Goal: Task Accomplishment & Management: Complete application form

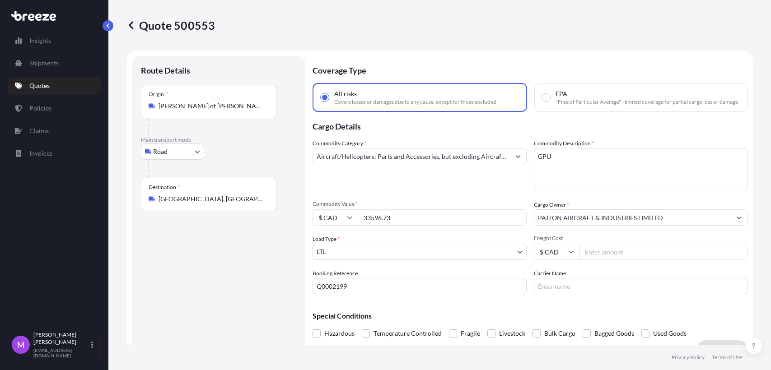
select select "Road"
select select "1"
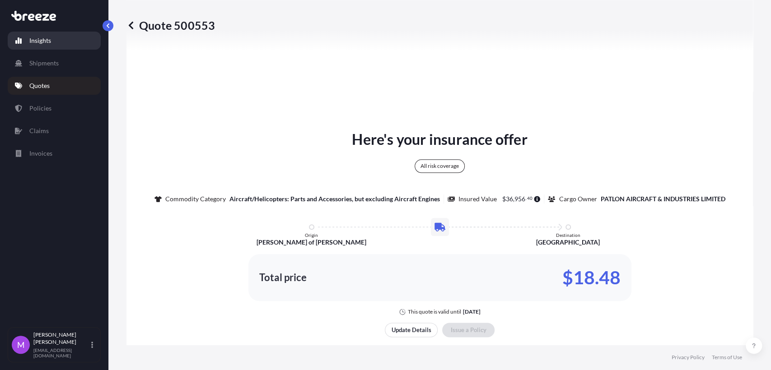
scroll to position [554, 0]
click at [136, 23] on p "Quote 500553" at bounding box center [170, 25] width 88 height 14
click at [130, 23] on icon at bounding box center [131, 25] width 5 height 8
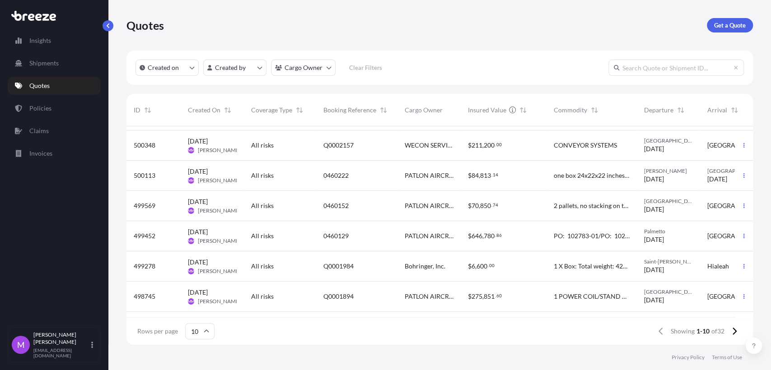
scroll to position [100, 0]
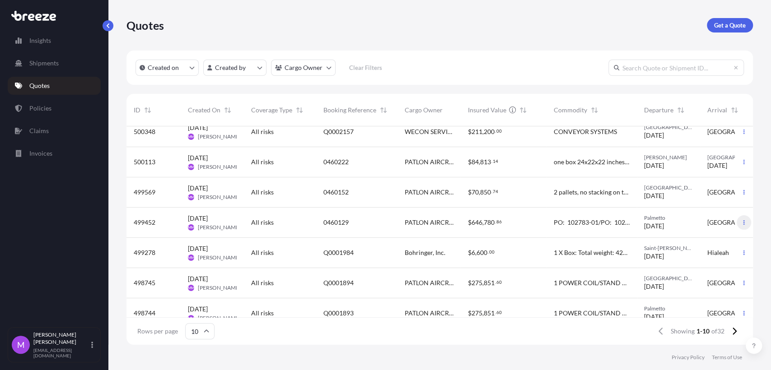
click at [737, 226] on button "button" at bounding box center [743, 222] width 14 height 14
click at [720, 238] on p "Duplicate quote" at bounding box center [700, 240] width 45 height 9
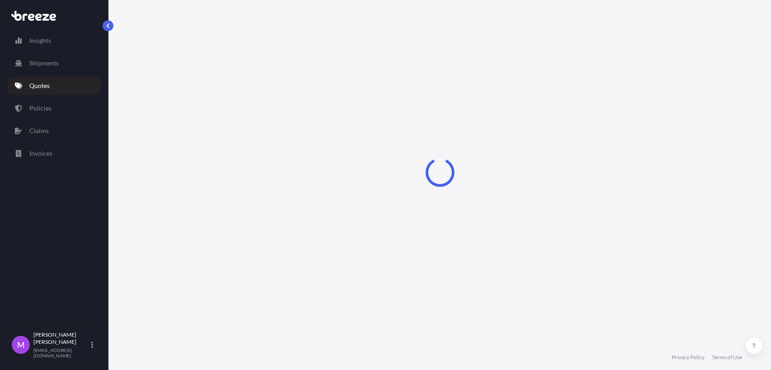
scroll to position [14, 0]
select select "Road"
select select "2"
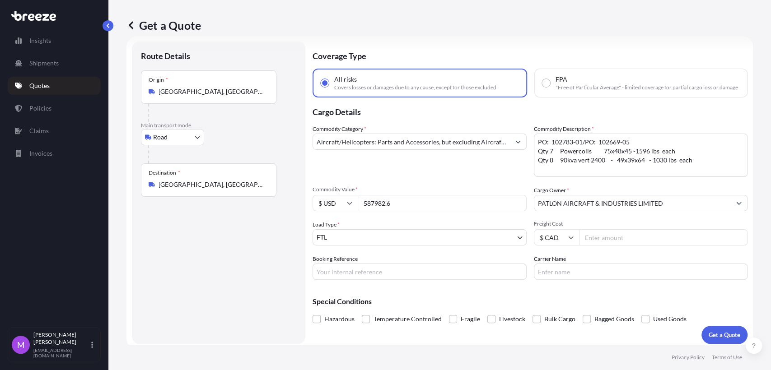
click at [405, 211] on input "587982.6" at bounding box center [442, 203] width 169 height 16
drag, startPoint x: 412, startPoint y: 210, endPoint x: 336, endPoint y: 209, distance: 75.9
click at [336, 209] on div "$ USD 587982.6" at bounding box center [419, 203] width 214 height 16
paste input "195717.97"
type input "195717.97"
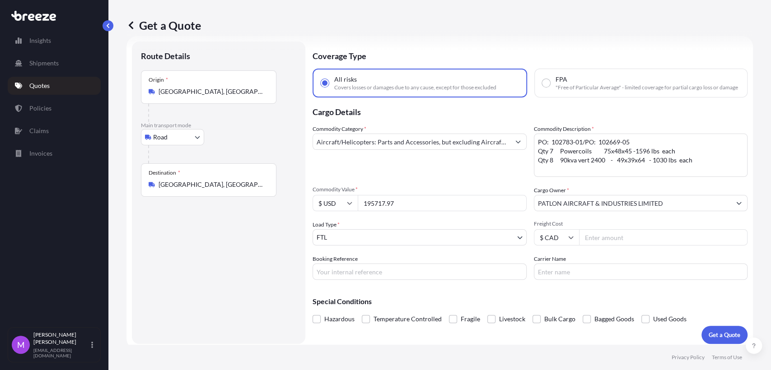
click at [353, 211] on input "$ USD" at bounding box center [334, 203] width 45 height 16
click at [334, 308] on div "$ CAD" at bounding box center [335, 310] width 38 height 17
type input "$ CAD"
click at [404, 210] on input "195717.97" at bounding box center [442, 203] width 169 height 16
drag, startPoint x: 433, startPoint y: 207, endPoint x: 347, endPoint y: 211, distance: 86.8
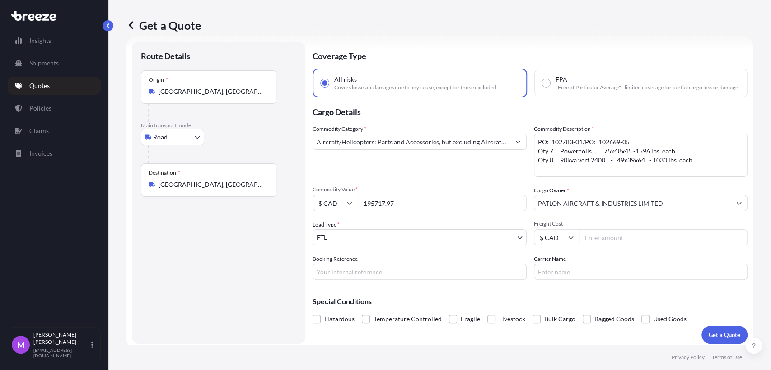
click at [347, 211] on div "$ CAD 195717.97" at bounding box center [419, 203] width 214 height 16
paste input "8"
type input "198717.97"
click at [400, 280] on input "Booking Reference" at bounding box center [419, 272] width 214 height 16
click at [361, 274] on input "Booking Reference" at bounding box center [419, 272] width 214 height 16
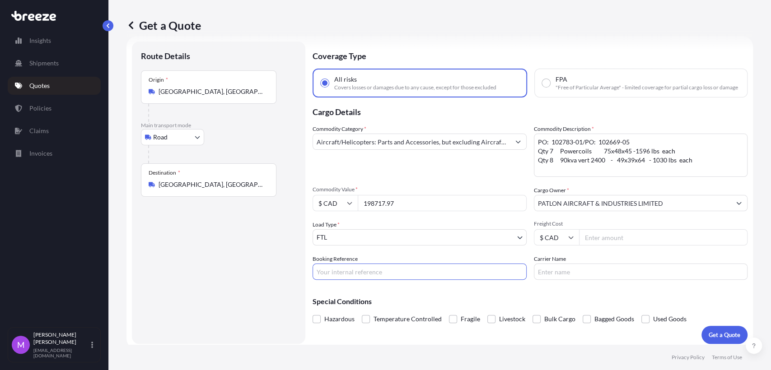
paste input "Q0002203"
type input "Q0002202"
click at [616, 166] on textarea "PO: 102783-01/PO: 102669-05 Qty 7 Powercoils 75x48x45 -1596 lbs each Qty 8 90kv…" at bounding box center [641, 155] width 214 height 43
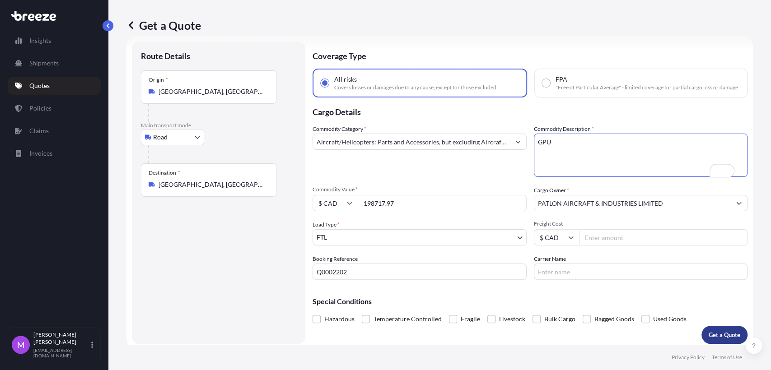
type textarea "GPU"
click at [713, 344] on div "Get a Quote Route Details Place of loading Road Road Rail Origin * [GEOGRAPHIC_…" at bounding box center [439, 185] width 662 height 370
click at [708, 338] on p "Get a Quote" at bounding box center [724, 334] width 32 height 9
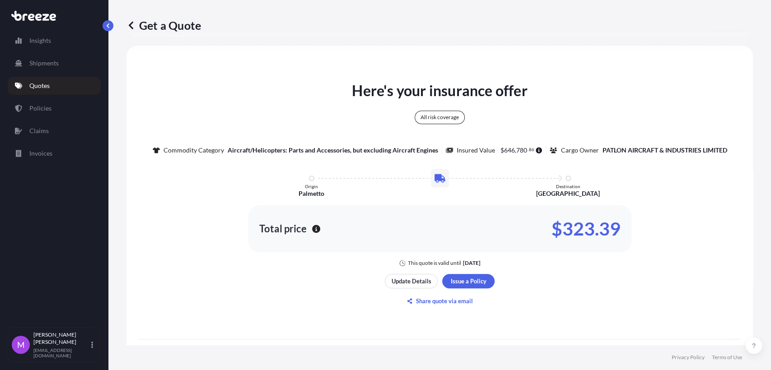
scroll to position [390, 0]
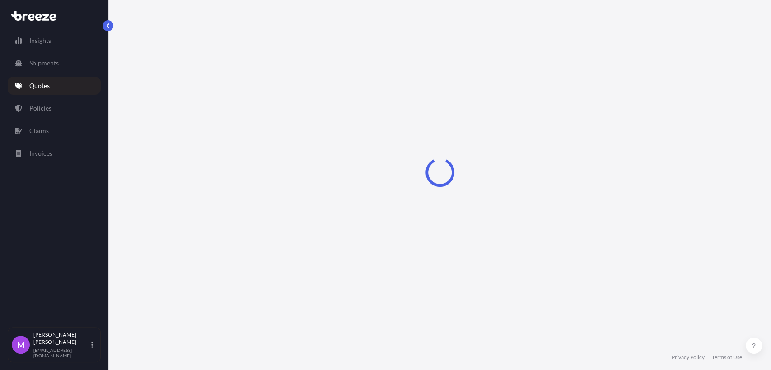
select select "Road"
select select "2"
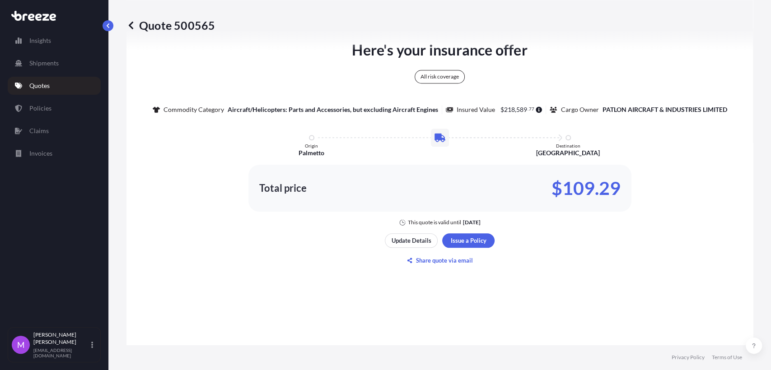
scroll to position [496, 0]
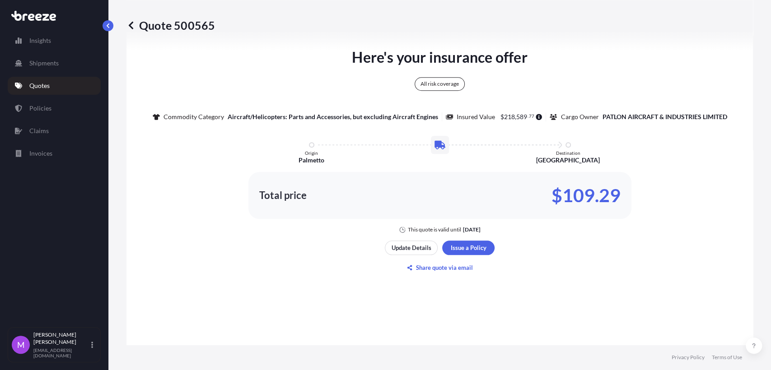
click at [47, 89] on p "Quotes" at bounding box center [39, 85] width 20 height 9
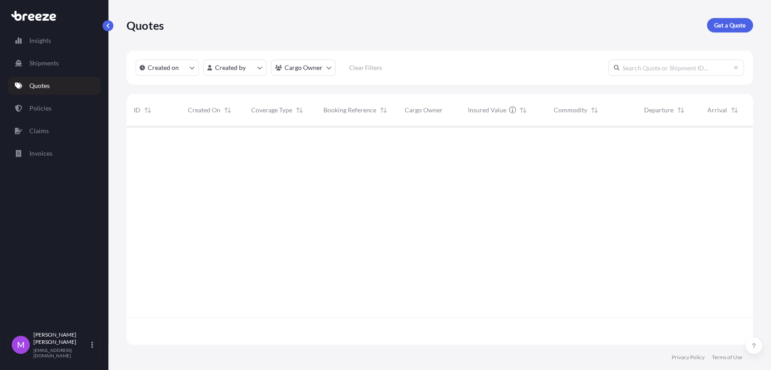
scroll to position [215, 618]
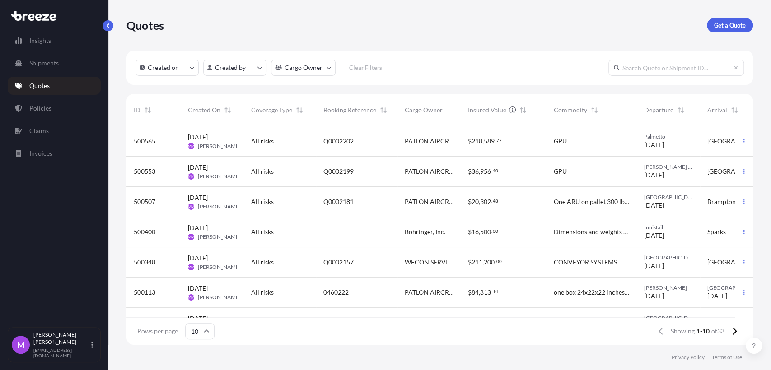
click at [742, 148] on div at bounding box center [744, 141] width 18 height 30
select select "Road"
select select "2"
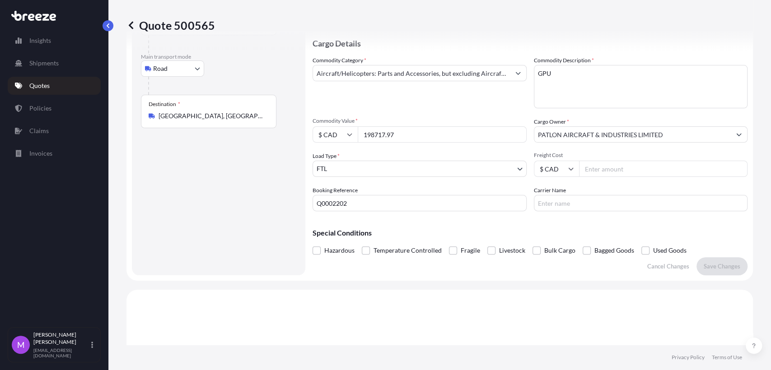
scroll to position [9, 0]
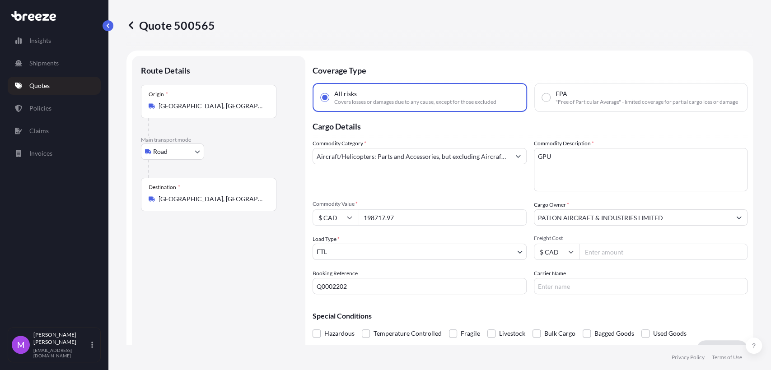
click at [41, 92] on link "Quotes" at bounding box center [54, 86] width 93 height 18
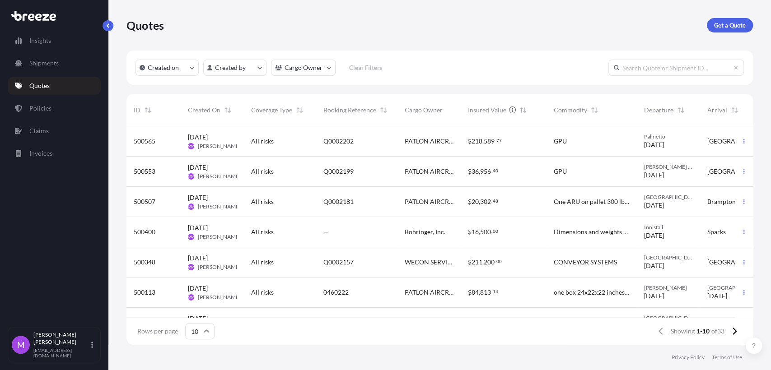
click at [740, 149] on div at bounding box center [744, 141] width 18 height 30
select select "Road"
select select "2"
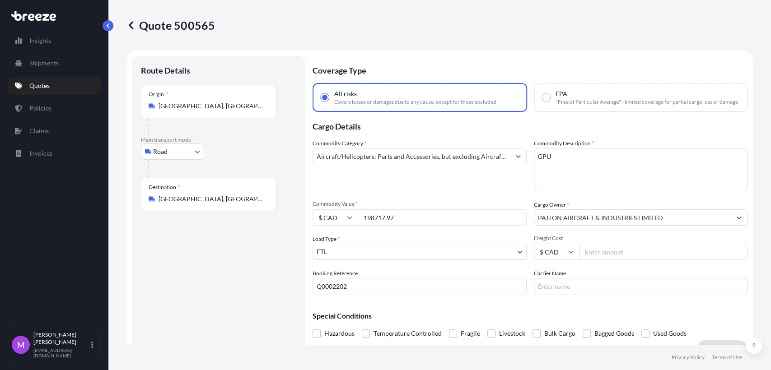
click at [43, 83] on p "Quotes" at bounding box center [39, 85] width 20 height 9
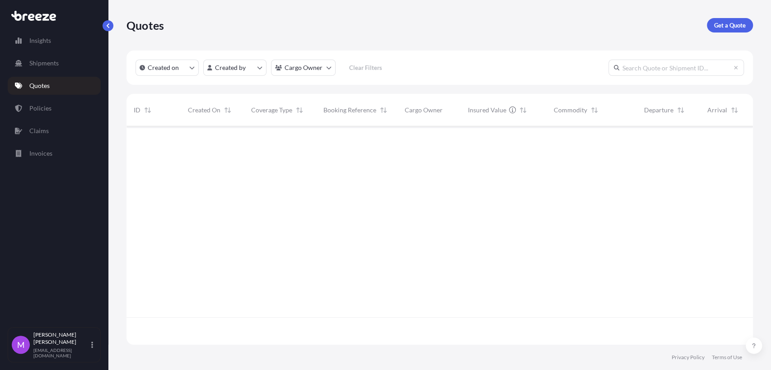
scroll to position [215, 618]
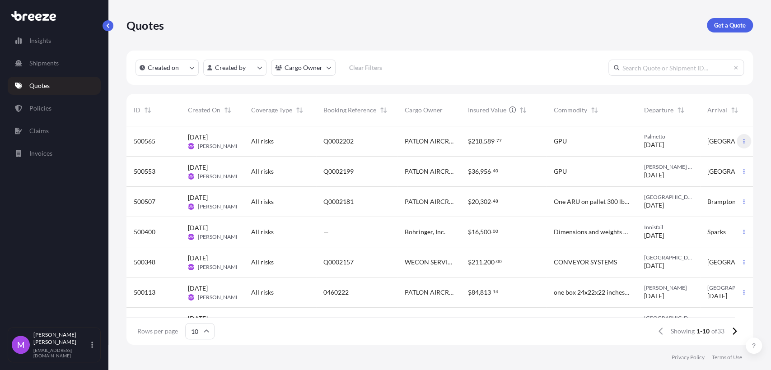
click at [739, 140] on button "button" at bounding box center [743, 141] width 14 height 14
click at [699, 160] on p "Duplicate quote" at bounding box center [700, 159] width 45 height 9
select select "Road"
select select "2"
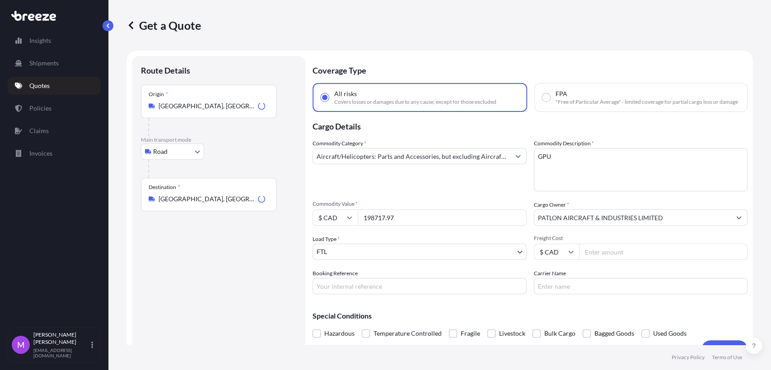
scroll to position [14, 0]
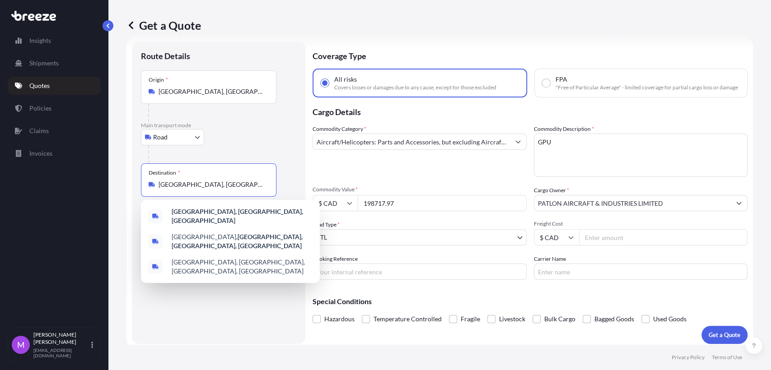
click at [182, 180] on input "[GEOGRAPHIC_DATA], [GEOGRAPHIC_DATA], [GEOGRAPHIC_DATA]" at bounding box center [211, 184] width 107 height 9
drag, startPoint x: 234, startPoint y: 184, endPoint x: 88, endPoint y: 167, distance: 147.7
click at [88, 167] on div "Insights Shipments Quotes Policies Claims Invoices M [PERSON_NAME] [EMAIL_ADDRE…" at bounding box center [385, 185] width 771 height 370
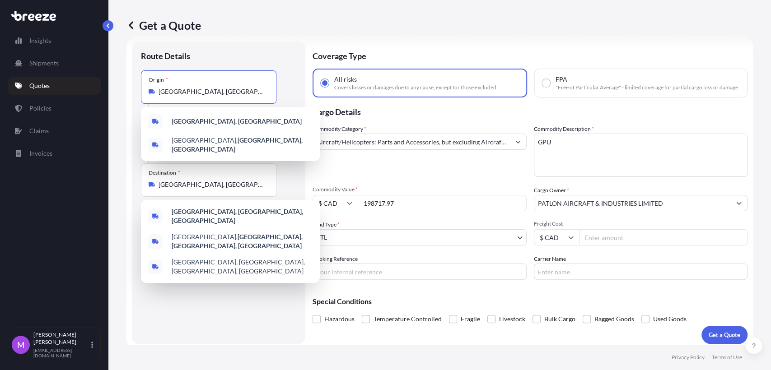
click at [179, 91] on input "[GEOGRAPHIC_DATA], [GEOGRAPHIC_DATA]" at bounding box center [211, 91] width 107 height 9
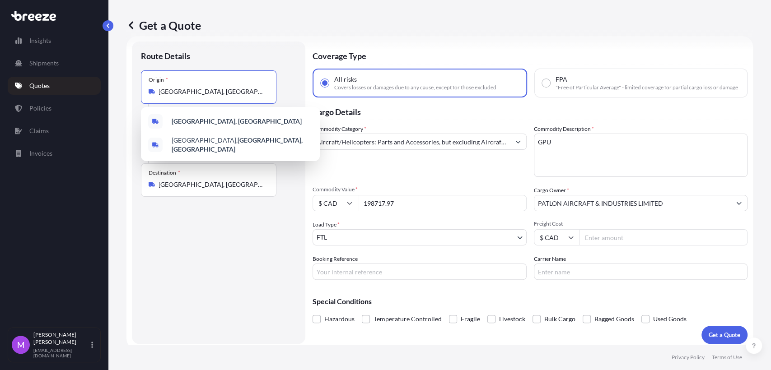
drag, startPoint x: 208, startPoint y: 88, endPoint x: 205, endPoint y: 98, distance: 11.2
click at [126, 83] on form "Route Details Place of loading Road Road Rail Origin * [GEOGRAPHIC_DATA] Main t…" at bounding box center [439, 192] width 626 height 313
paste input "[GEOGRAPHIC_DATA], [GEOGRAPHIC_DATA], [GEOGRAPHIC_DATA]"
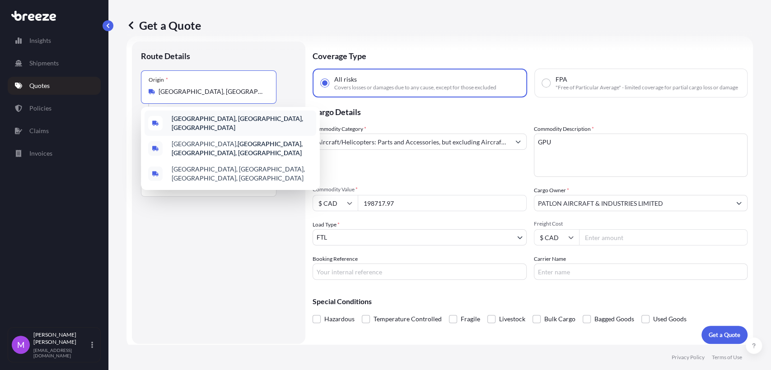
click at [245, 119] on div "[GEOGRAPHIC_DATA], [GEOGRAPHIC_DATA], [GEOGRAPHIC_DATA]" at bounding box center [230, 123] width 172 height 25
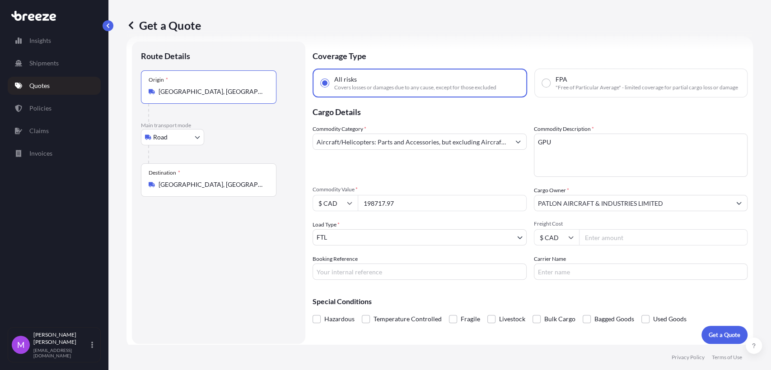
type input "[GEOGRAPHIC_DATA], [GEOGRAPHIC_DATA], [GEOGRAPHIC_DATA]"
click at [200, 185] on input "[GEOGRAPHIC_DATA], [GEOGRAPHIC_DATA], [GEOGRAPHIC_DATA]" at bounding box center [211, 184] width 107 height 9
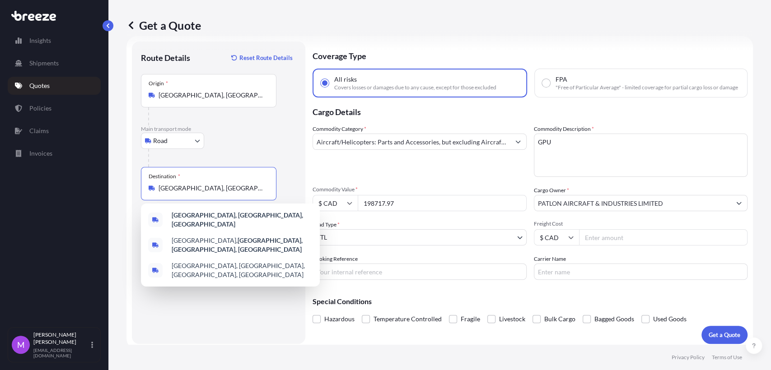
drag, startPoint x: 249, startPoint y: 186, endPoint x: 144, endPoint y: 182, distance: 105.3
click at [144, 182] on div "Destination * [GEOGRAPHIC_DATA], [GEOGRAPHIC_DATA], [GEOGRAPHIC_DATA]" at bounding box center [208, 183] width 135 height 33
click at [232, 186] on input "[GEOGRAPHIC_DATA], [GEOGRAPHIC_DATA], [GEOGRAPHIC_DATA]" at bounding box center [211, 188] width 107 height 9
paste input "MISSISSAUGA ON L5S 1W1"
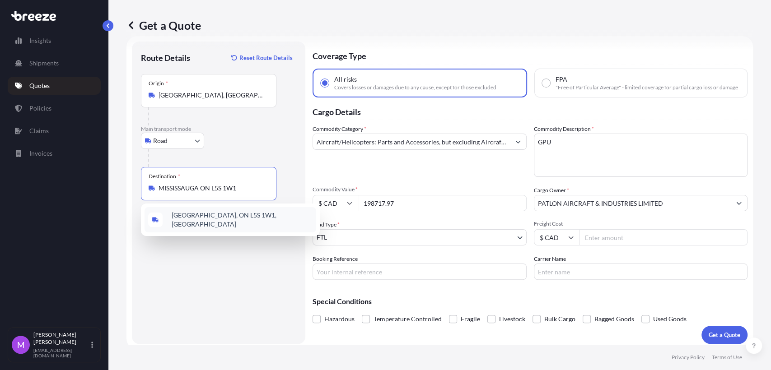
click at [237, 224] on div "[GEOGRAPHIC_DATA], ON L5S 1W1, [GEOGRAPHIC_DATA]" at bounding box center [230, 219] width 172 height 25
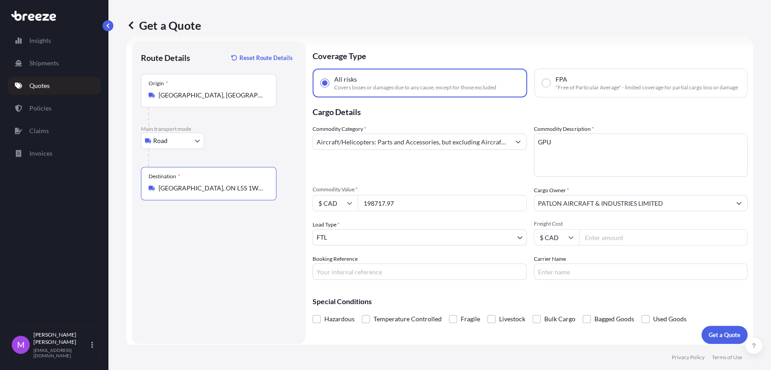
type input "[GEOGRAPHIC_DATA], ON L5S 1W1, [GEOGRAPHIC_DATA]"
click at [223, 261] on div "Route Details Reset Route Details Place of loading Road Road Rail Origin * [GEO…" at bounding box center [218, 193] width 155 height 284
drag, startPoint x: 358, startPoint y: 278, endPoint x: 351, endPoint y: 278, distance: 6.3
click at [358, 278] on input "Booking Reference" at bounding box center [419, 272] width 214 height 16
click at [347, 280] on input "Booking Reference" at bounding box center [419, 272] width 214 height 16
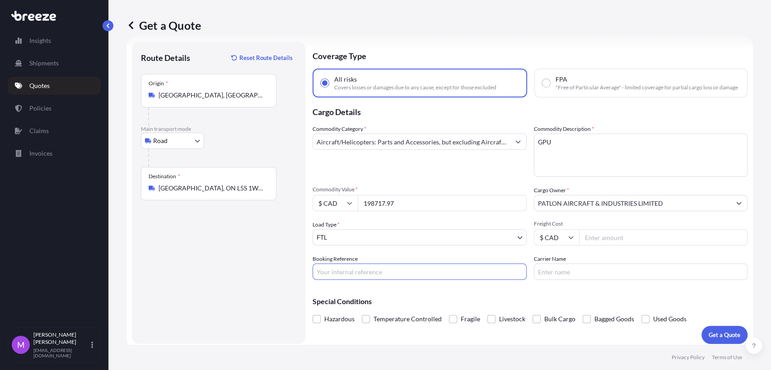
click at [341, 276] on input "Booking Reference" at bounding box center [419, 272] width 214 height 16
paste input "MISSISSAUGA ON L5S 1W1"
click at [259, 316] on div "Route Details Reset Route Details Place of loading Road Road Rail Origin * [GEO…" at bounding box center [218, 193] width 155 height 284
drag, startPoint x: 438, startPoint y: 274, endPoint x: 297, endPoint y: 277, distance: 141.3
click at [297, 277] on form "Route Details Reset Route Details Place of loading Road Road Rail Origin * [GEO…" at bounding box center [439, 192] width 626 height 313
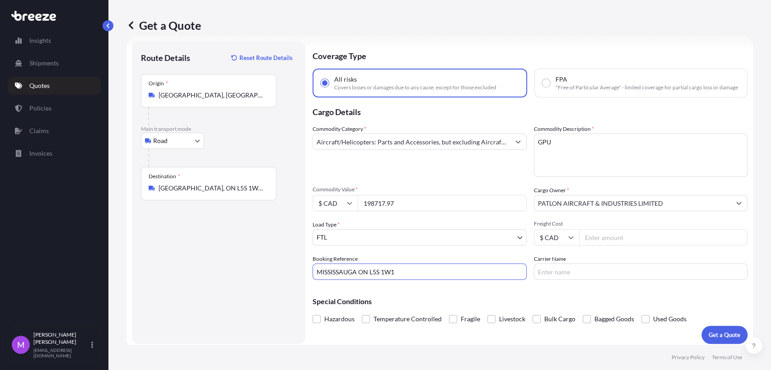
paste input "Q0002203"
type input "Q0002203"
click at [272, 274] on div "Route Details Reset Route Details Place of loading Road Road Rail Origin * [GEO…" at bounding box center [218, 193] width 155 height 284
click at [717, 340] on p "Get a Quote" at bounding box center [724, 334] width 32 height 9
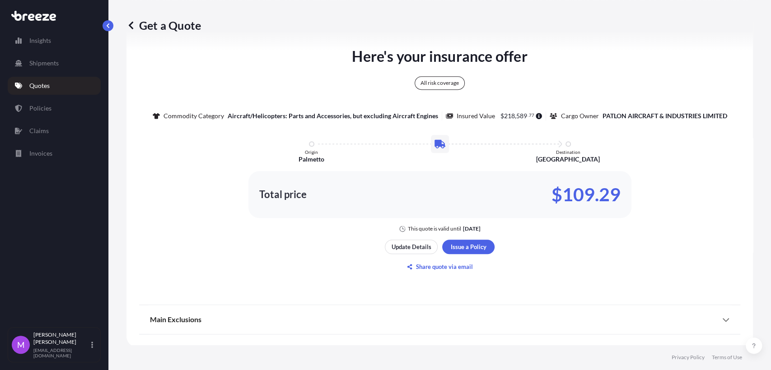
scroll to position [395, 0]
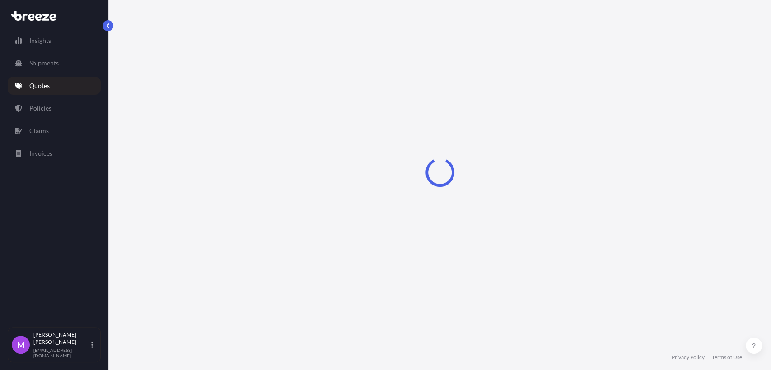
select select "Road"
select select "2"
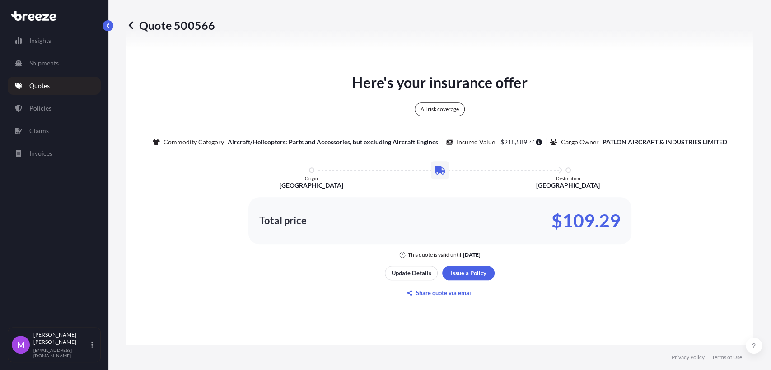
scroll to position [521, 0]
